Goal: Task Accomplishment & Management: Use online tool/utility

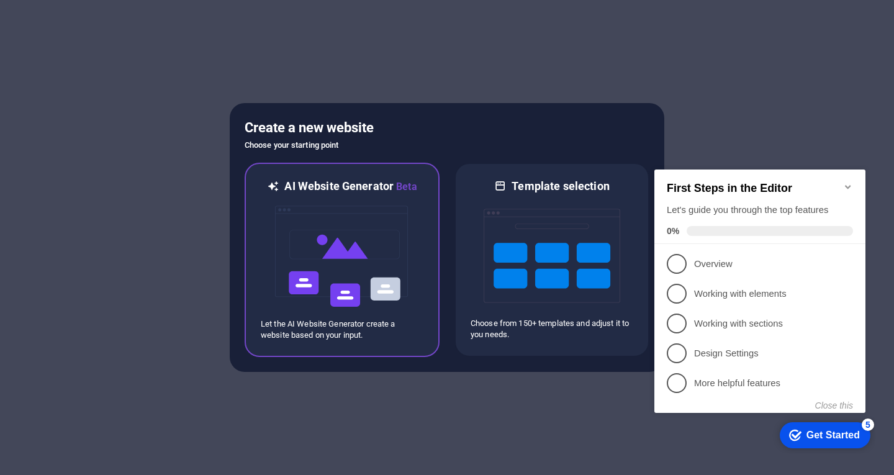
click at [360, 268] on img at bounding box center [342, 256] width 137 height 124
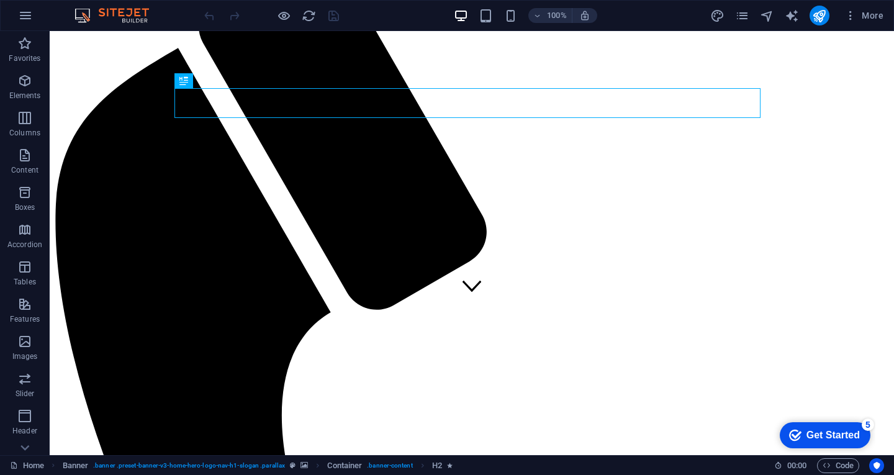
scroll to position [182, 0]
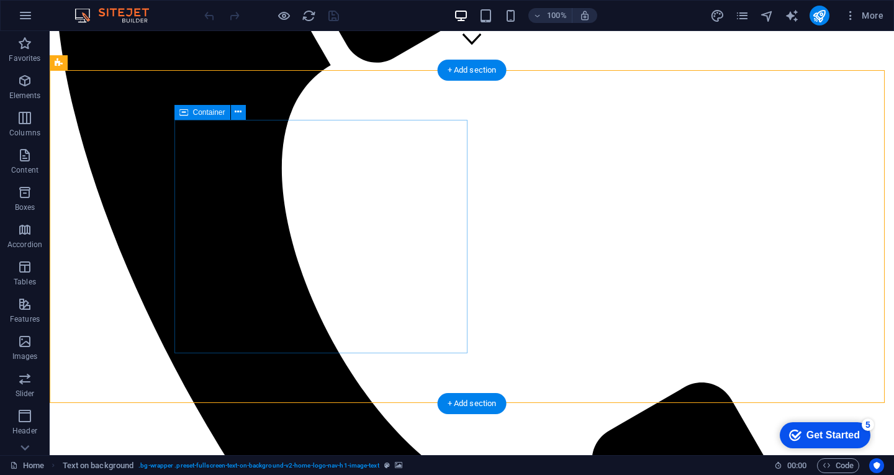
scroll to position [285, 0]
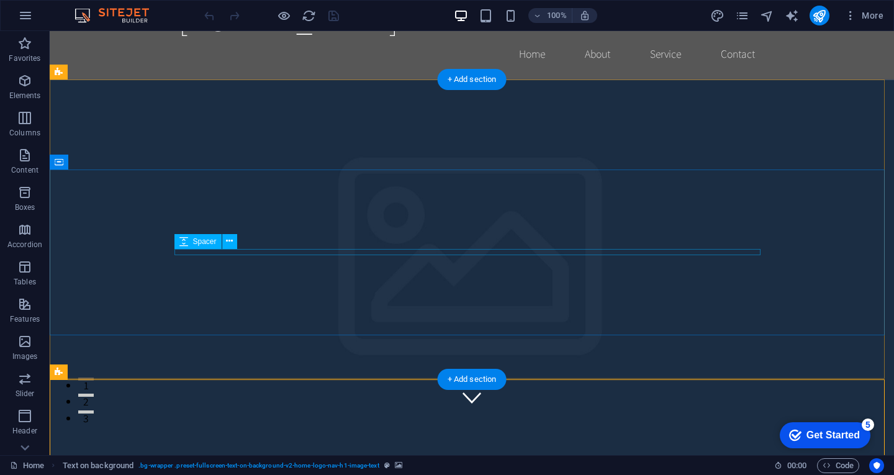
scroll to position [0, 0]
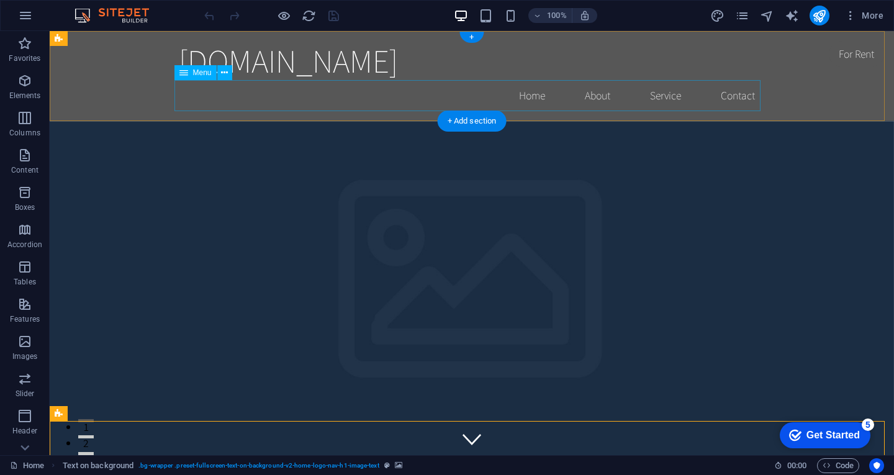
click at [532, 94] on nav "Home About Service Contact" at bounding box center [472, 95] width 586 height 31
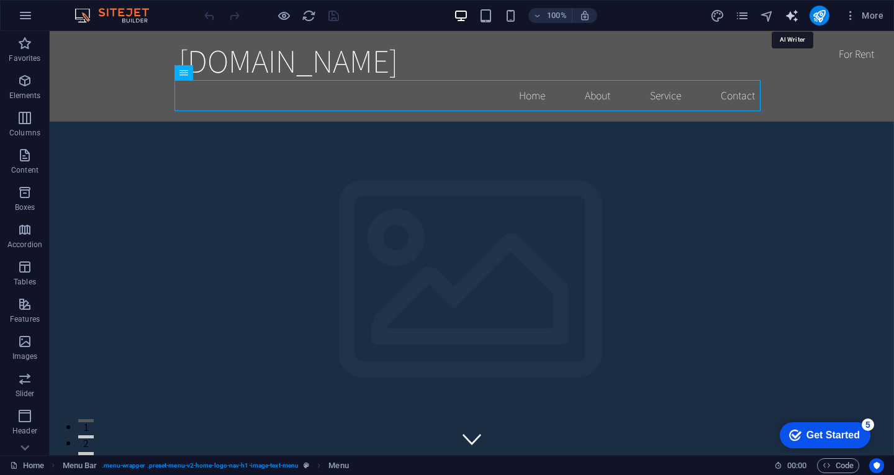
click at [0, 0] on icon "text_generator" at bounding box center [0, 0] width 0 height 0
select select "English"
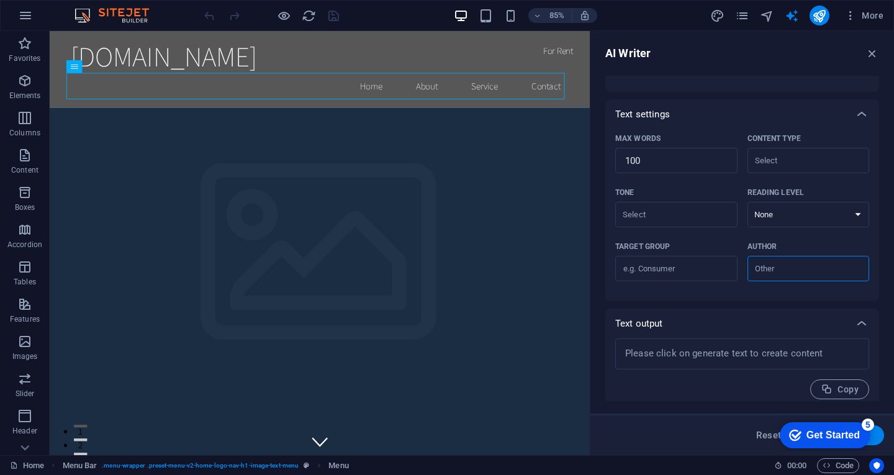
scroll to position [243, 0]
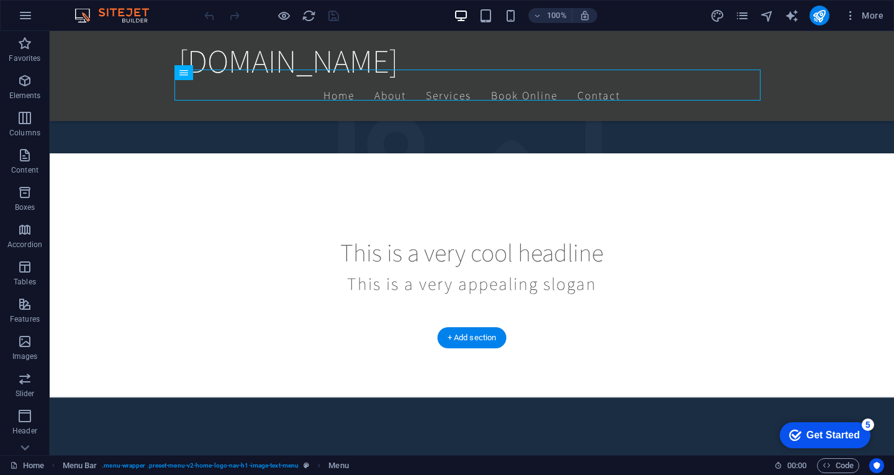
scroll to position [373, 0]
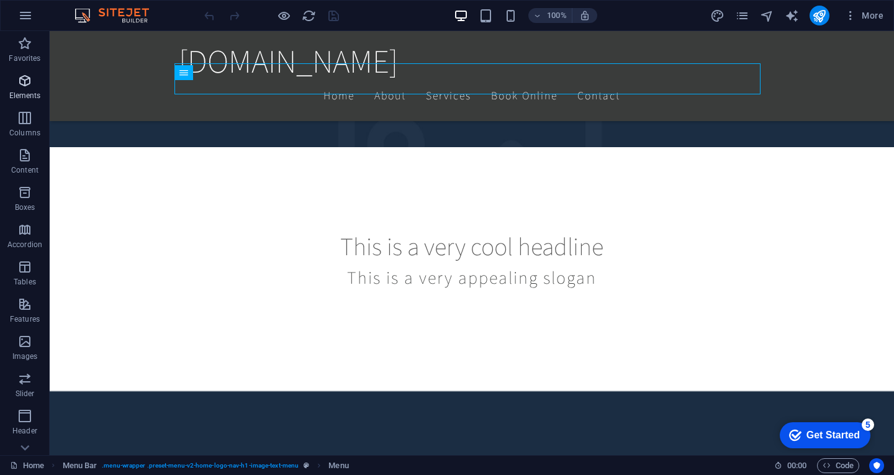
click at [28, 84] on icon "button" at bounding box center [24, 80] width 15 height 15
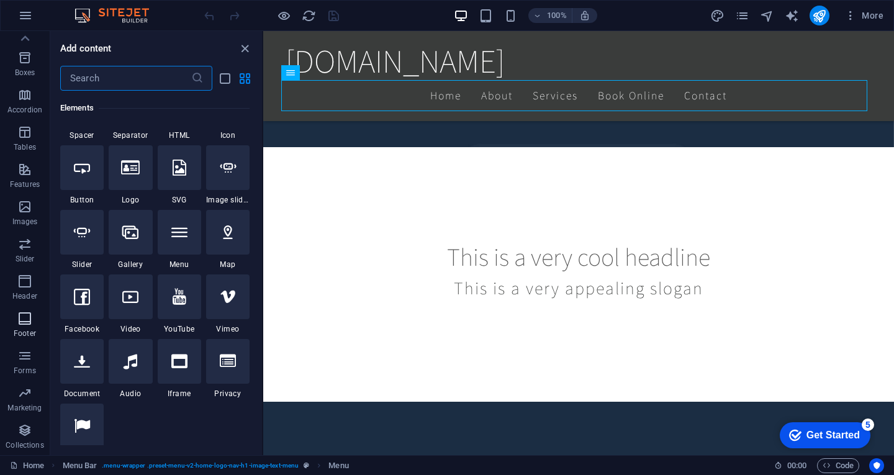
scroll to position [0, 0]
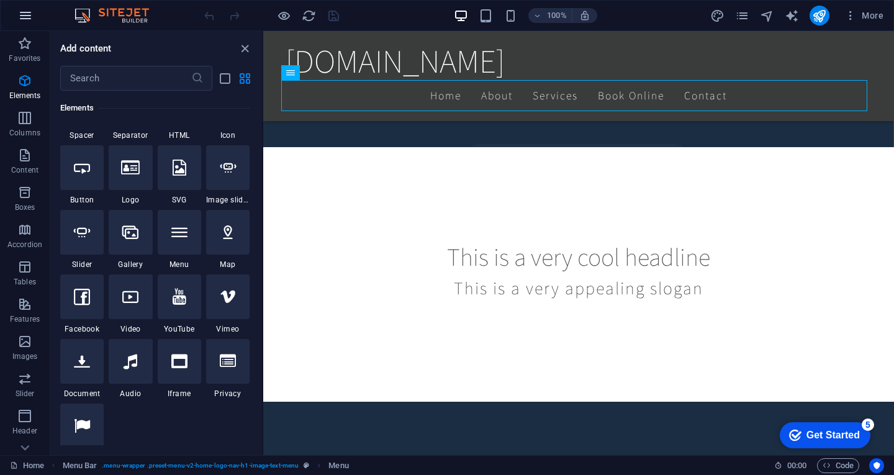
click at [0, 0] on icon "button" at bounding box center [0, 0] width 0 height 0
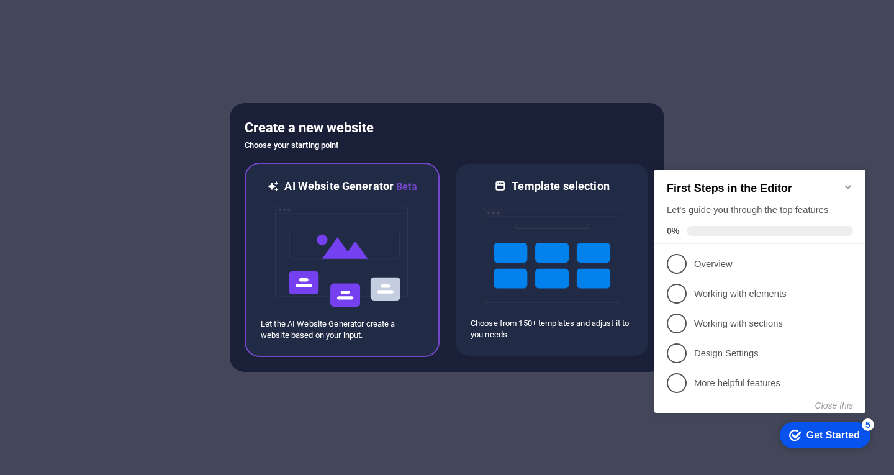
click at [341, 221] on img at bounding box center [342, 256] width 137 height 124
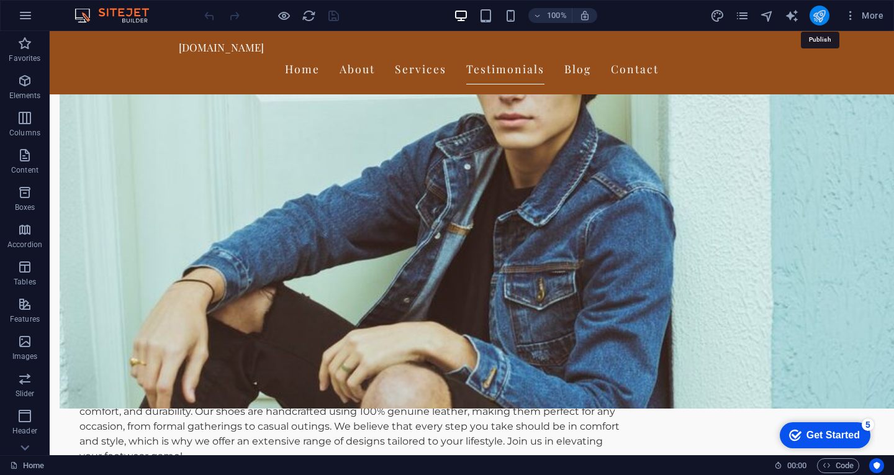
click at [824, 11] on icon "publish" at bounding box center [819, 16] width 14 height 14
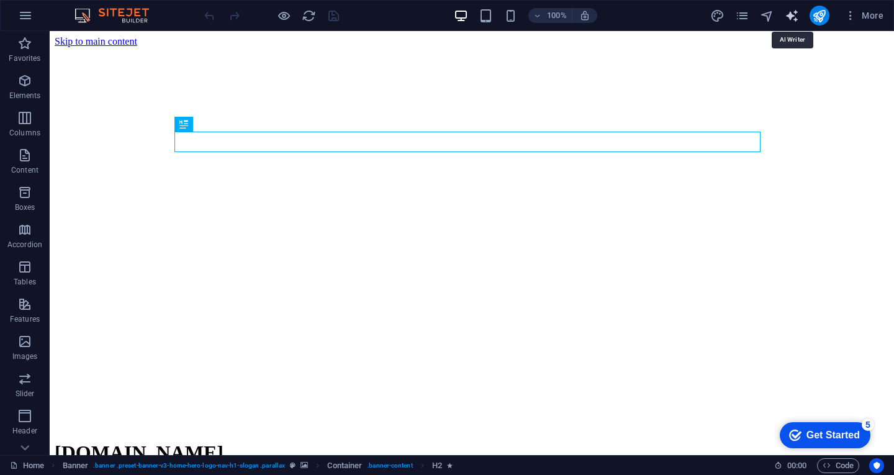
select select "English"
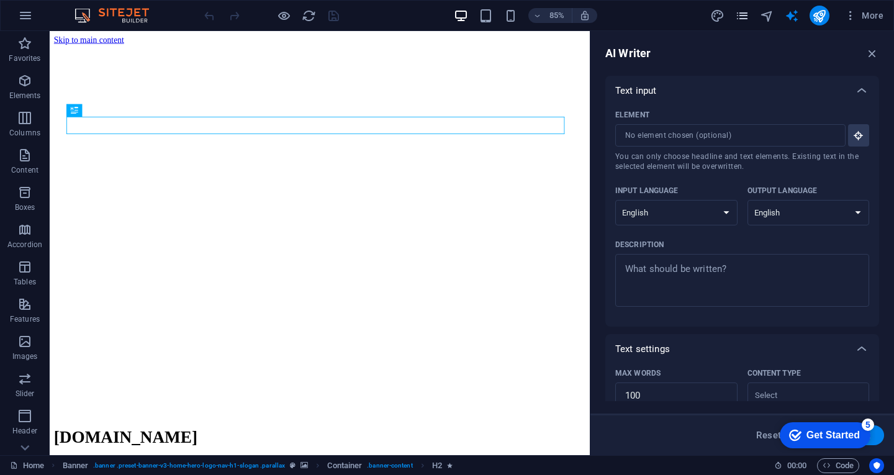
drag, startPoint x: 734, startPoint y: 23, endPoint x: 747, endPoint y: 11, distance: 17.6
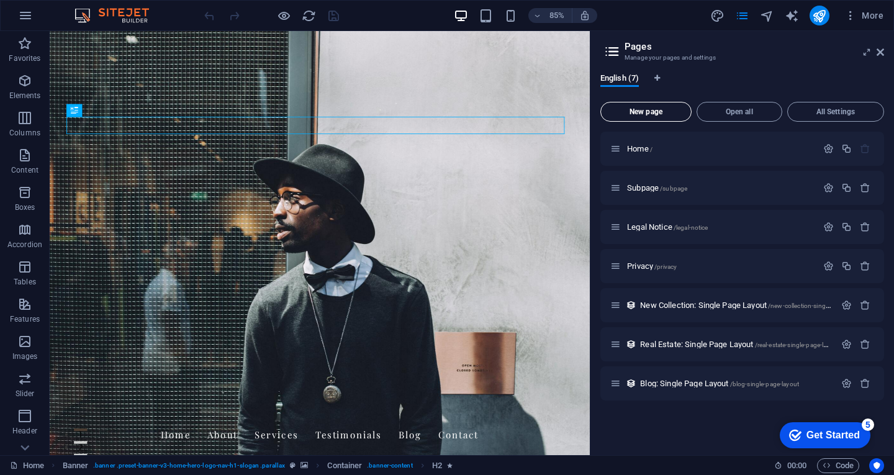
click at [654, 109] on span "New page" at bounding box center [646, 111] width 80 height 7
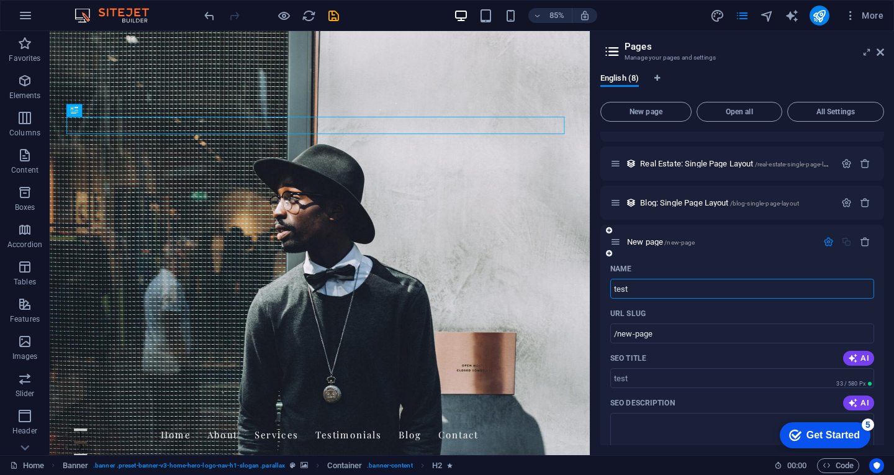
type input "test"
type input "/test"
click at [725, 403] on div "SEO Description AI" at bounding box center [742, 403] width 264 height 20
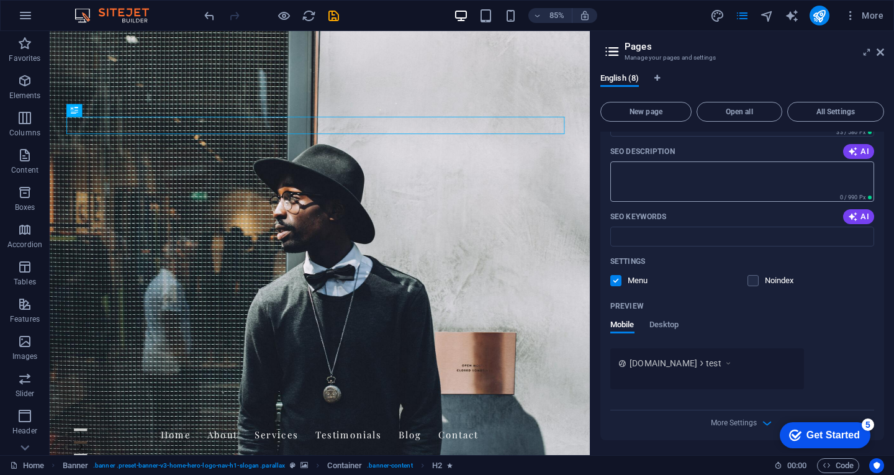
scroll to position [0, 0]
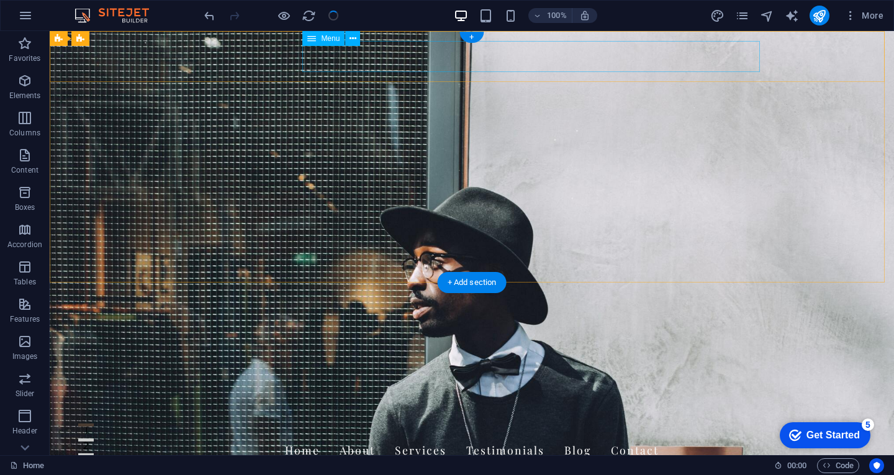
click at [466, 435] on nav "Home About Services Testimonials Blog Contact" at bounding box center [472, 450] width 586 height 31
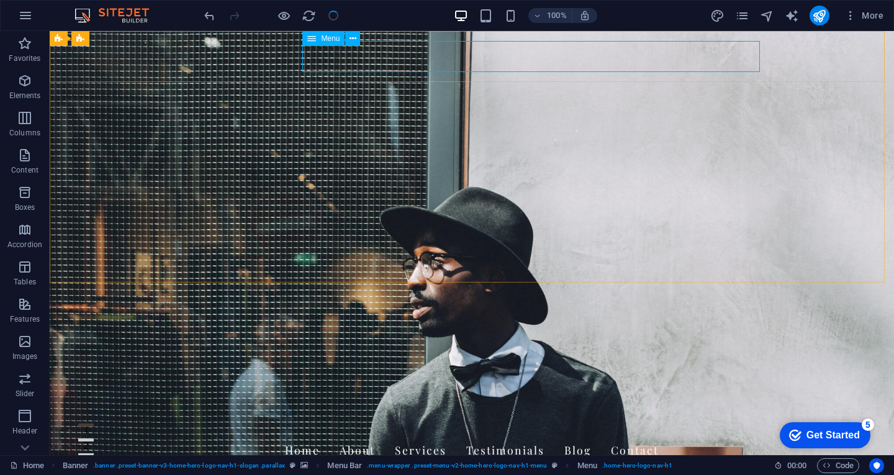
click at [338, 42] on span "Menu" at bounding box center [330, 38] width 19 height 7
click at [351, 33] on icon at bounding box center [352, 38] width 7 height 13
